Goal: Find specific page/section: Find specific page/section

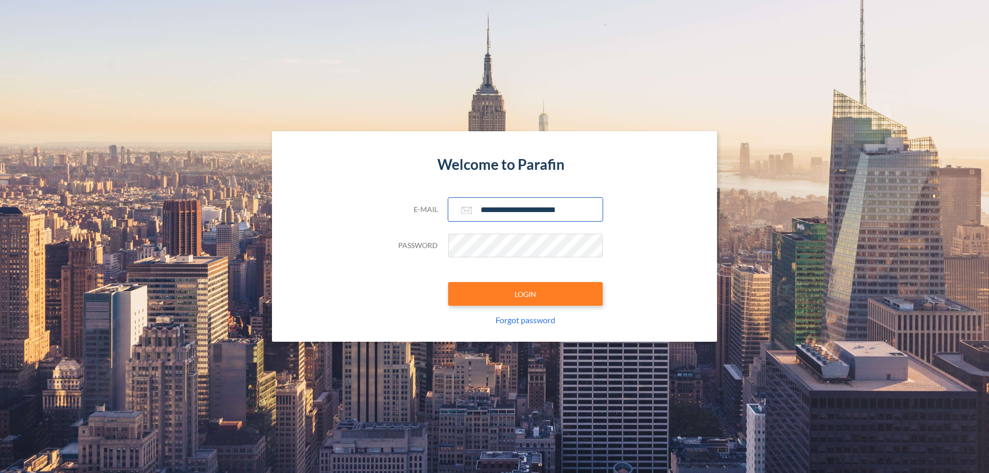
type input "**********"
click at [526, 294] on button "LOGIN" at bounding box center [525, 294] width 155 height 24
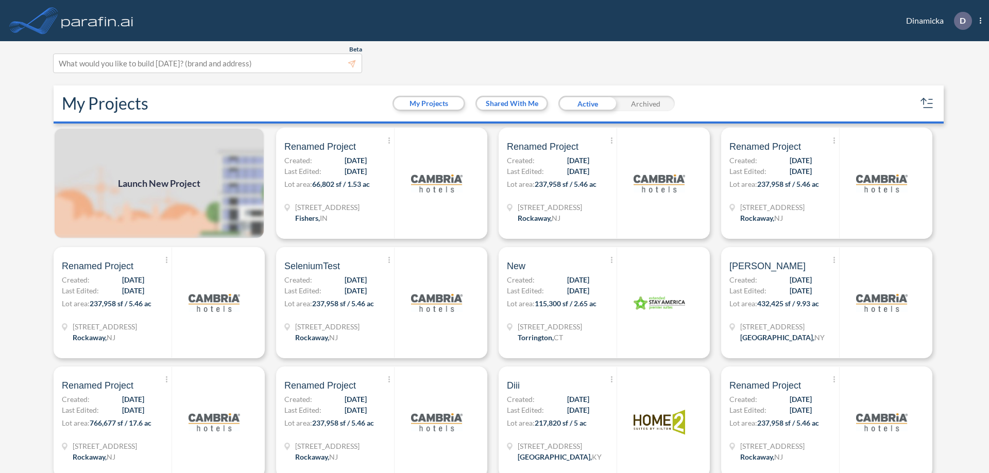
scroll to position [3, 0]
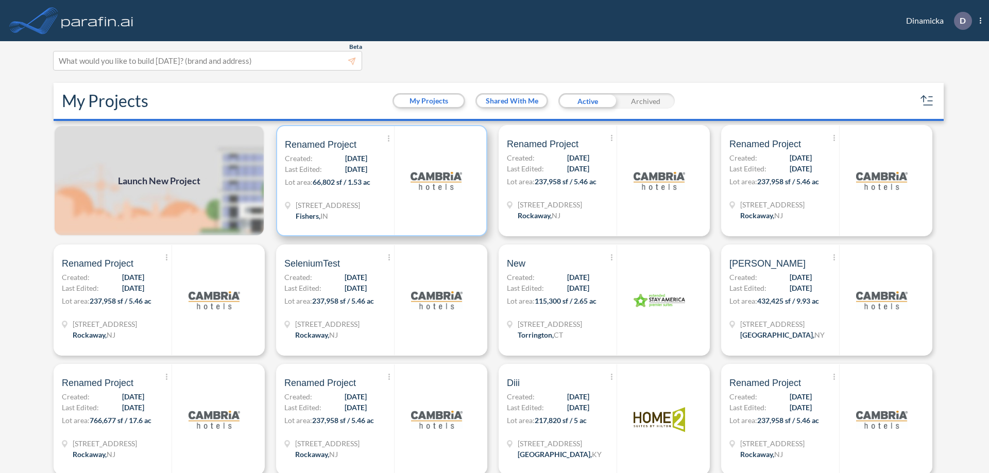
click at [380, 181] on p "Lot area: 66,802 sf / 1.53 ac" at bounding box center [339, 184] width 109 height 15
